Goal: Information Seeking & Learning: Learn about a topic

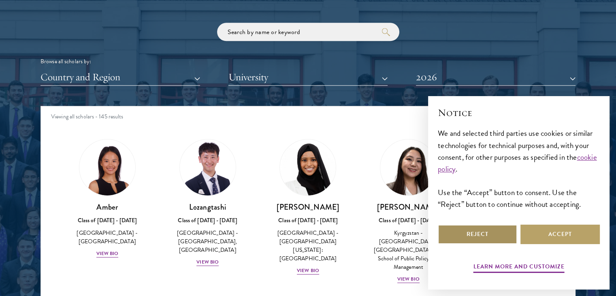
click at [498, 233] on button "Reject" at bounding box center [477, 233] width 79 height 19
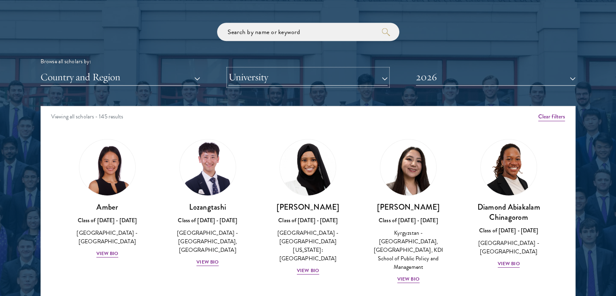
click at [276, 77] on button "University" at bounding box center [308, 77] width 160 height 17
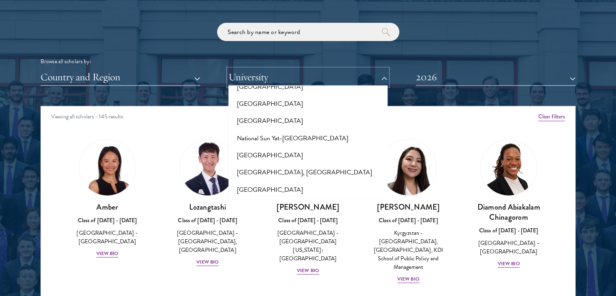
scroll to position [3388, 0]
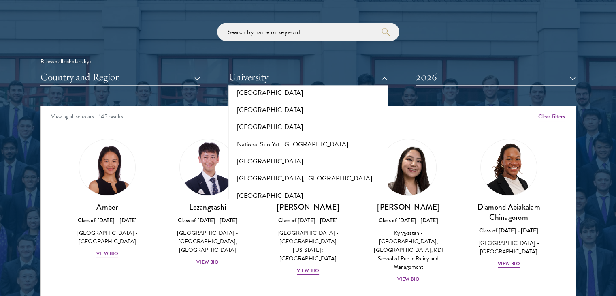
click at [297, 238] on button "[GEOGRAPHIC_DATA]" at bounding box center [308, 246] width 155 height 17
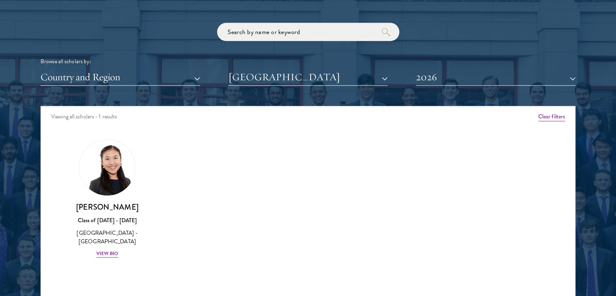
scroll to position [988, 0]
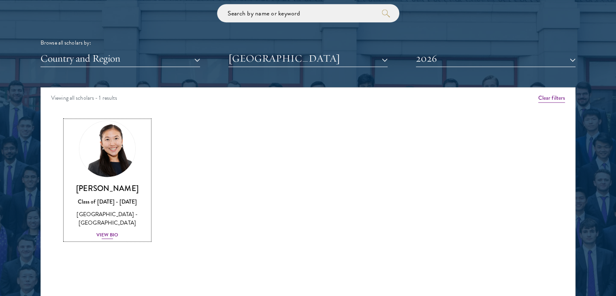
click at [113, 238] on div "[PERSON_NAME] Class of [DATE] - [DATE] [GEOGRAPHIC_DATA] - [GEOGRAPHIC_DATA] Vi…" at bounding box center [107, 211] width 84 height 56
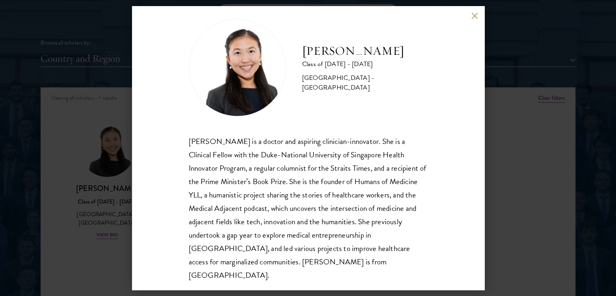
scroll to position [14, 0]
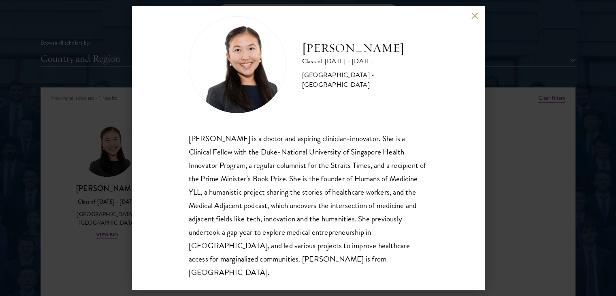
click at [541, 94] on div "[PERSON_NAME] Class of [DATE] - [DATE] [GEOGRAPHIC_DATA] - [GEOGRAPHIC_DATA] [P…" at bounding box center [308, 148] width 616 height 296
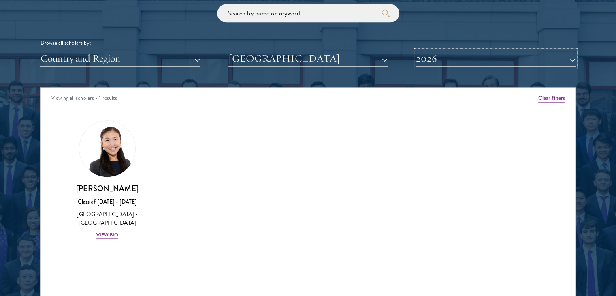
click at [532, 58] on button "2026" at bounding box center [496, 58] width 160 height 17
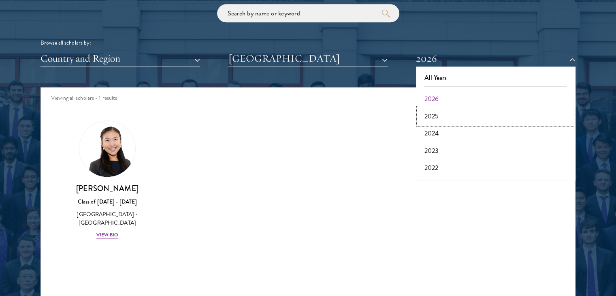
click at [442, 115] on button "2025" at bounding box center [495, 116] width 155 height 17
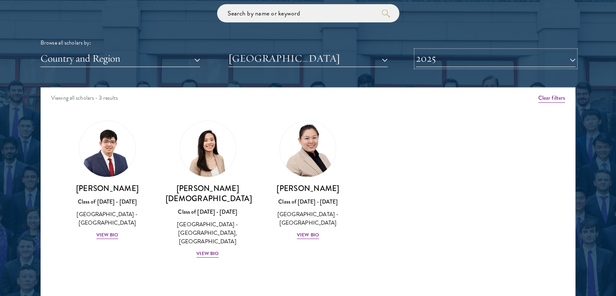
click at [492, 51] on button "2025" at bounding box center [496, 58] width 160 height 17
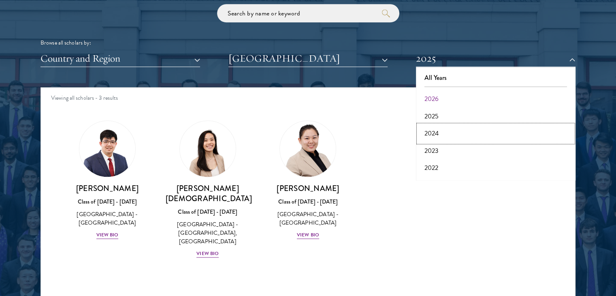
click at [437, 131] on button "2024" at bounding box center [495, 133] width 155 height 17
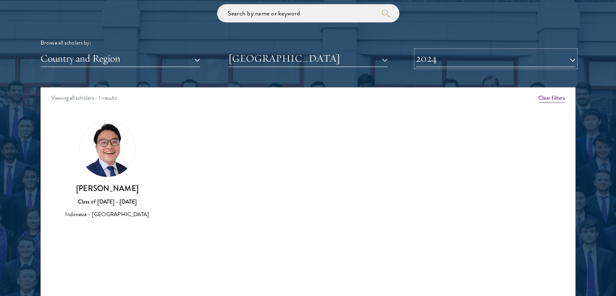
click at [505, 57] on button "2024" at bounding box center [496, 58] width 160 height 17
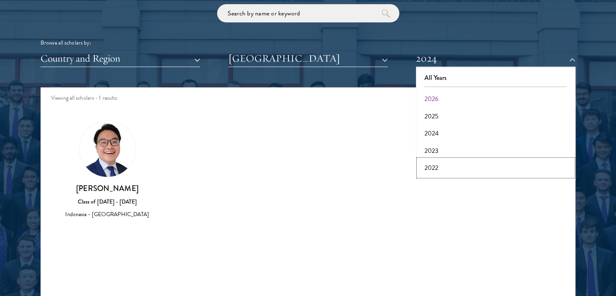
click at [431, 168] on button "2022" at bounding box center [495, 167] width 155 height 17
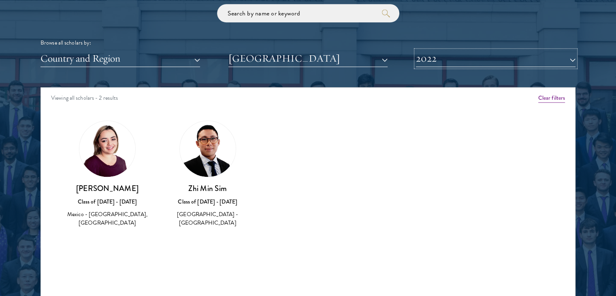
click at [479, 59] on button "2022" at bounding box center [496, 58] width 160 height 17
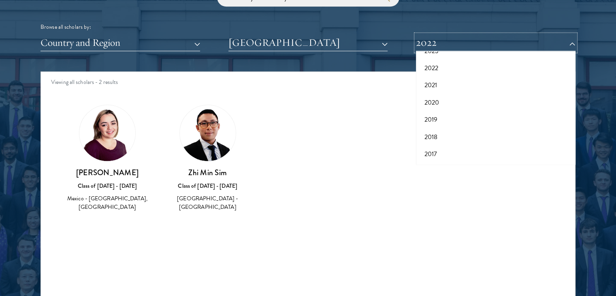
scroll to position [1005, 0]
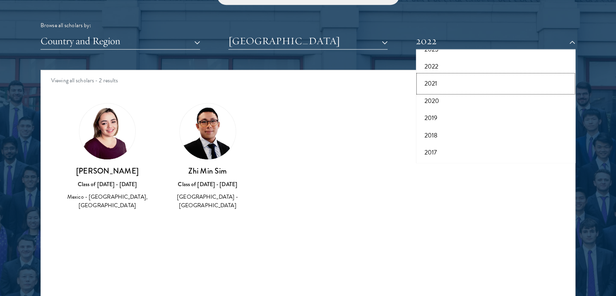
click at [433, 83] on button "2021" at bounding box center [495, 83] width 155 height 17
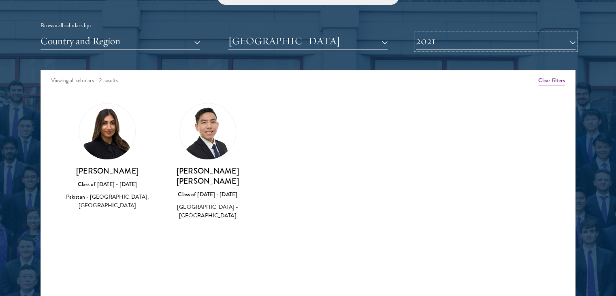
click at [473, 39] on button "2021" at bounding box center [496, 41] width 160 height 17
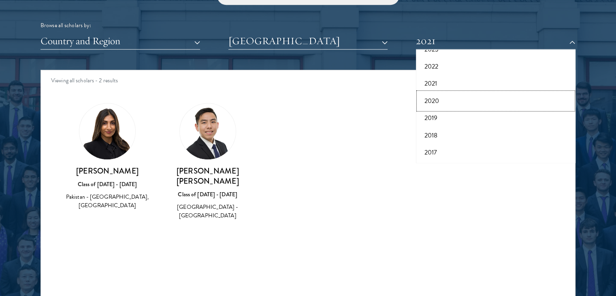
click at [434, 96] on button "2020" at bounding box center [495, 100] width 155 height 17
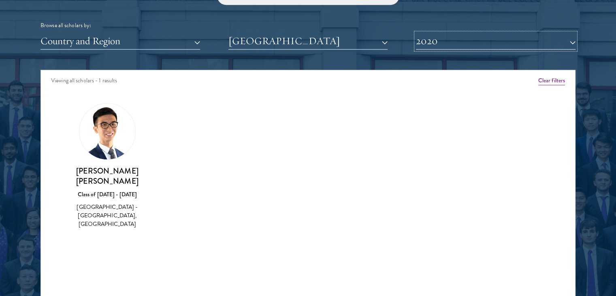
click at [478, 45] on button "2020" at bounding box center [496, 41] width 160 height 17
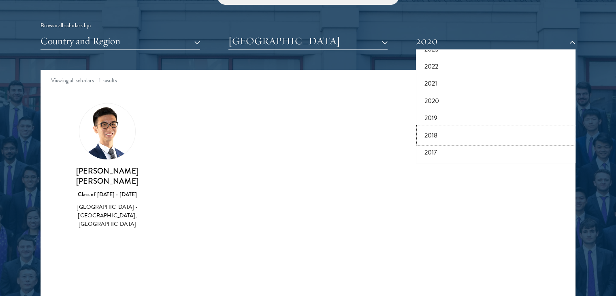
click at [434, 132] on button "2018" at bounding box center [495, 135] width 155 height 17
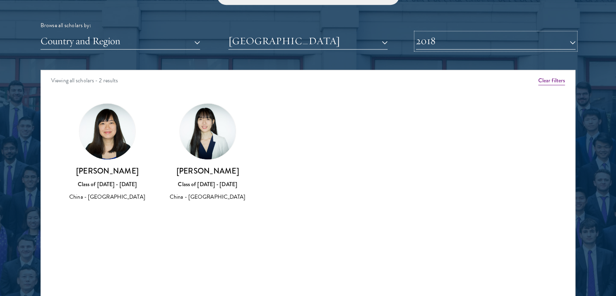
click at [499, 47] on button "2018" at bounding box center [496, 41] width 160 height 17
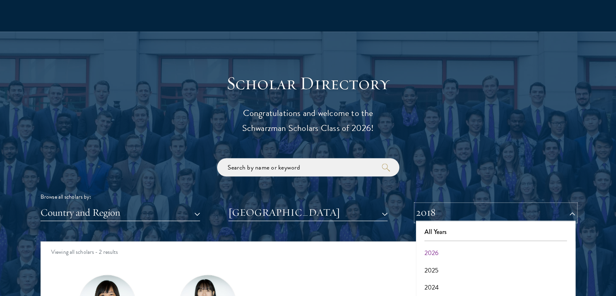
scroll to position [924, 0]
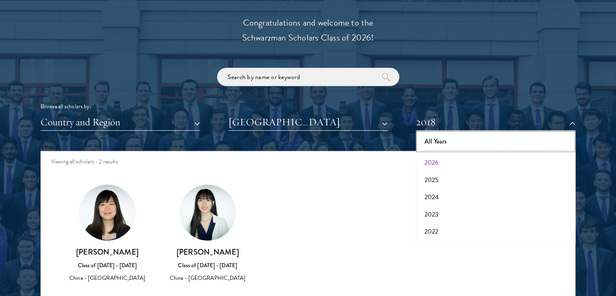
click at [443, 140] on button "All Years" at bounding box center [495, 141] width 155 height 17
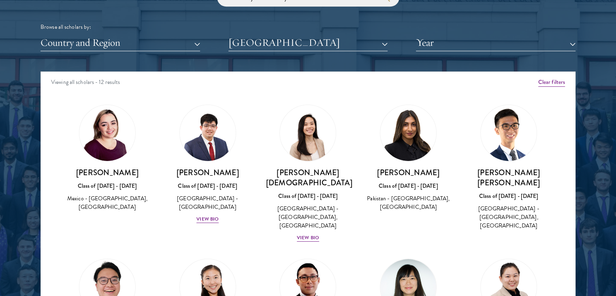
scroll to position [1005, 0]
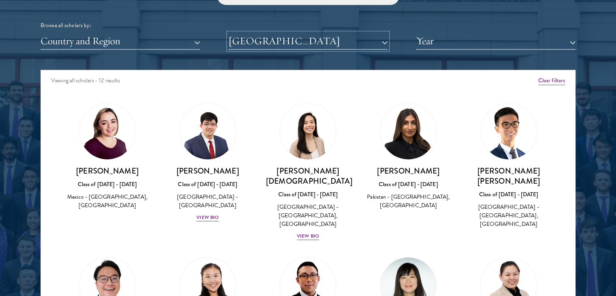
click at [321, 46] on button "[GEOGRAPHIC_DATA]" at bounding box center [308, 41] width 160 height 17
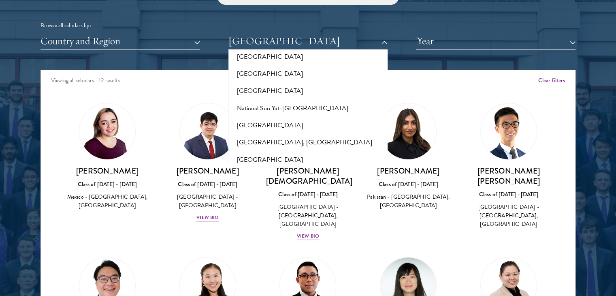
click at [412, 70] on div "Viewing all scholars - 12 results" at bounding box center [308, 81] width 534 height 23
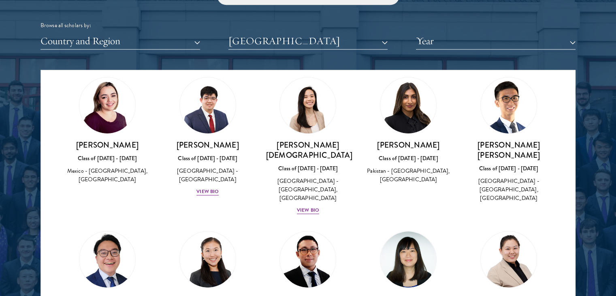
scroll to position [0, 0]
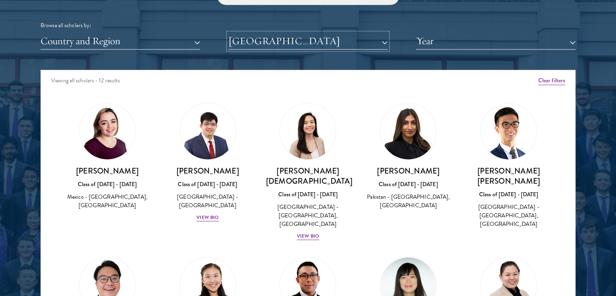
click at [301, 44] on button "[GEOGRAPHIC_DATA]" at bounding box center [308, 41] width 160 height 17
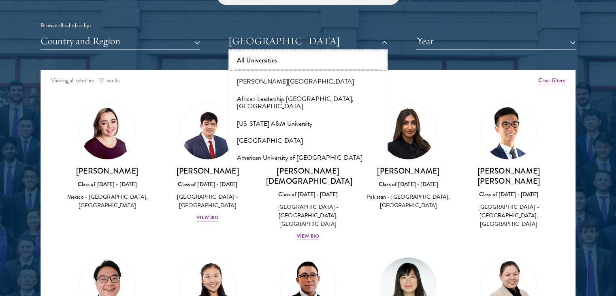
click at [248, 59] on button "All Universities" at bounding box center [308, 60] width 155 height 17
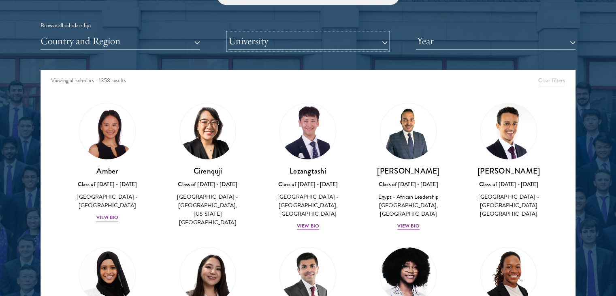
click at [278, 38] on button "University" at bounding box center [308, 41] width 160 height 17
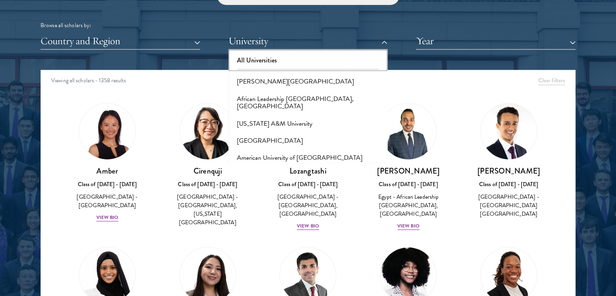
click at [247, 62] on button "All Universities" at bounding box center [308, 60] width 155 height 17
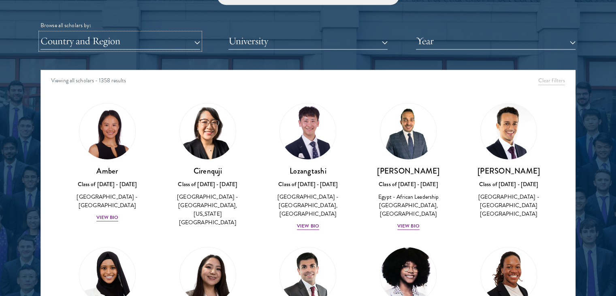
click at [155, 40] on button "Country and Region" at bounding box center [120, 41] width 160 height 17
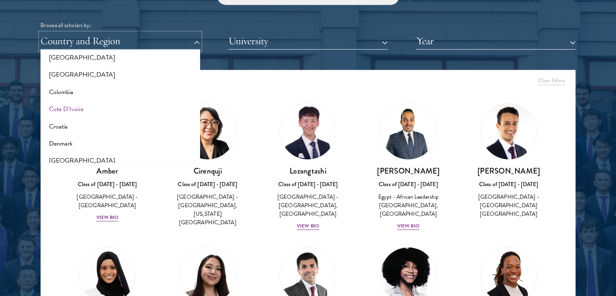
scroll to position [324, 0]
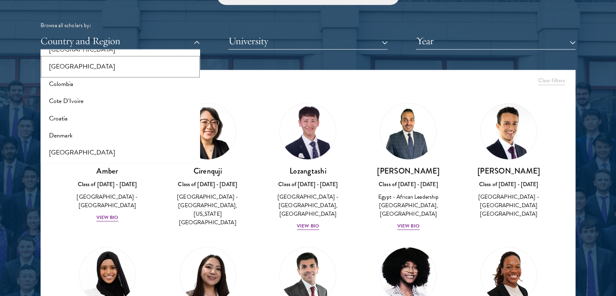
click at [63, 65] on button "[GEOGRAPHIC_DATA]" at bounding box center [120, 66] width 155 height 17
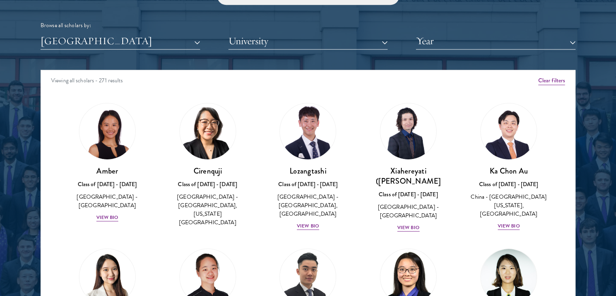
scroll to position [40, 0]
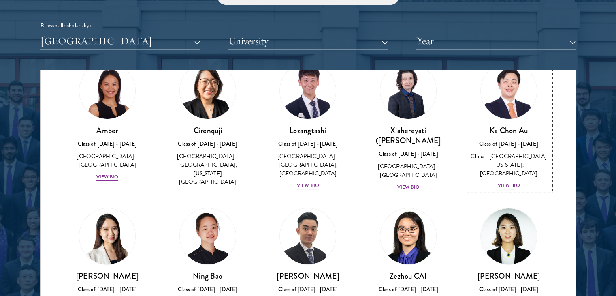
click at [501, 181] on div "View Bio" at bounding box center [509, 185] width 22 height 8
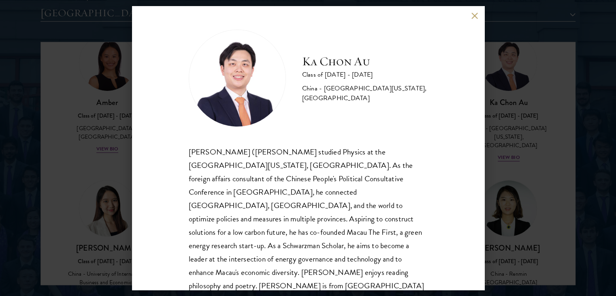
scroll to position [1046, 0]
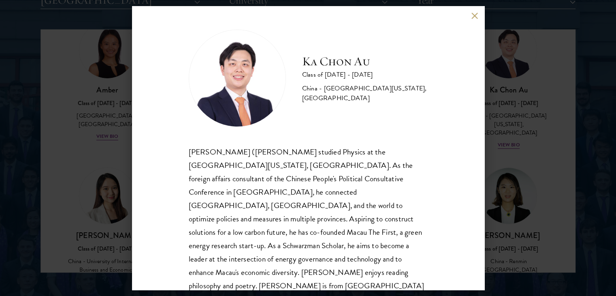
click at [523, 138] on div "[PERSON_NAME] Au Class of [DATE] - [DATE] [GEOGRAPHIC_DATA] - [GEOGRAPHIC_DATA]…" at bounding box center [308, 148] width 616 height 296
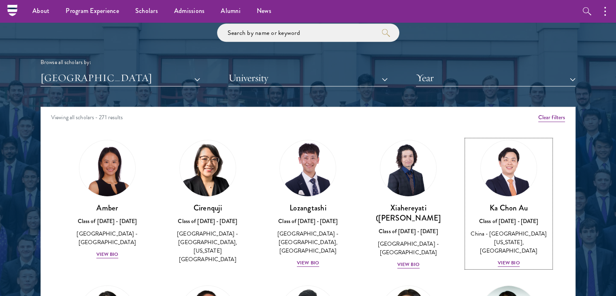
scroll to position [965, 0]
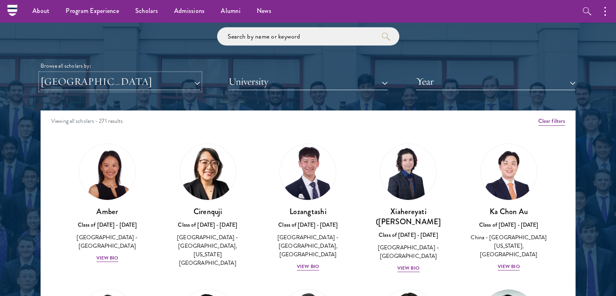
click at [127, 83] on button "[GEOGRAPHIC_DATA]" at bounding box center [120, 81] width 160 height 17
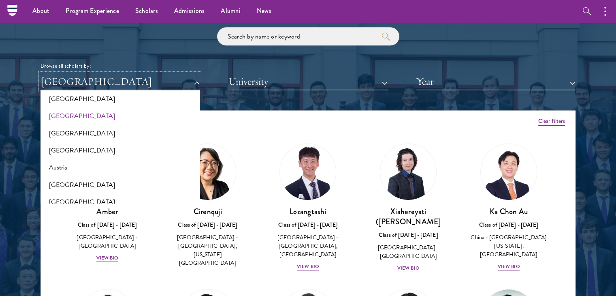
scroll to position [0, 0]
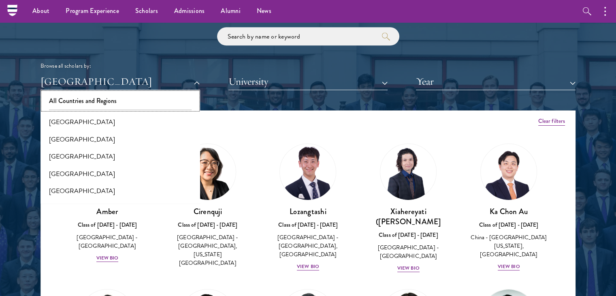
click at [113, 101] on button "All Countries and Regions" at bounding box center [120, 100] width 155 height 17
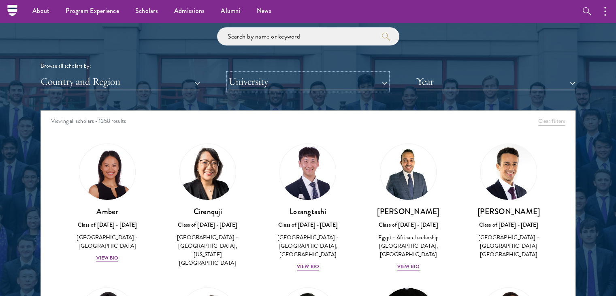
click at [347, 82] on button "University" at bounding box center [308, 81] width 160 height 17
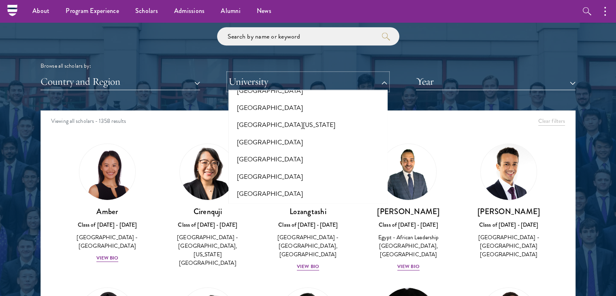
scroll to position [6003, 0]
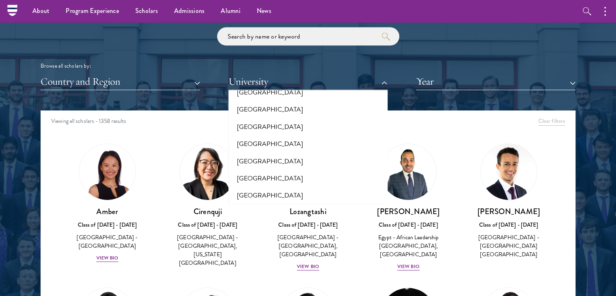
click at [424, 119] on div "Viewing all scholars - 1358 results" at bounding box center [308, 122] width 534 height 23
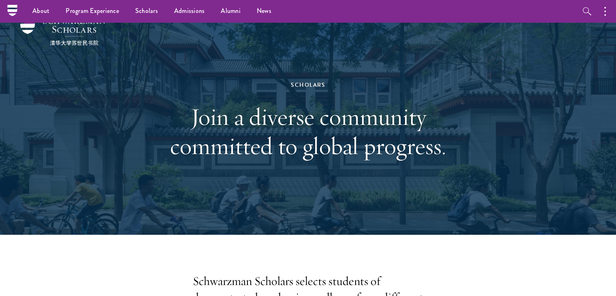
scroll to position [0, 0]
